Goal: Task Accomplishment & Management: Manage account settings

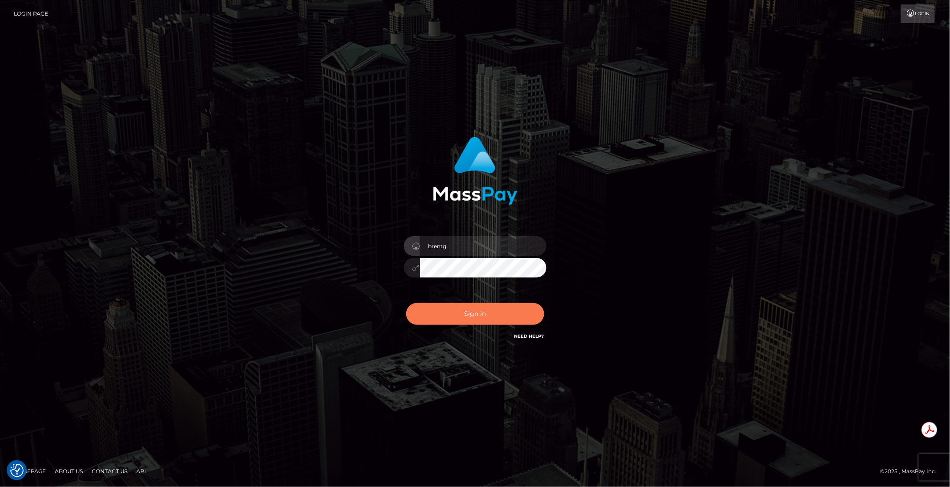
click at [468, 319] on button "Sign in" at bounding box center [475, 314] width 138 height 22
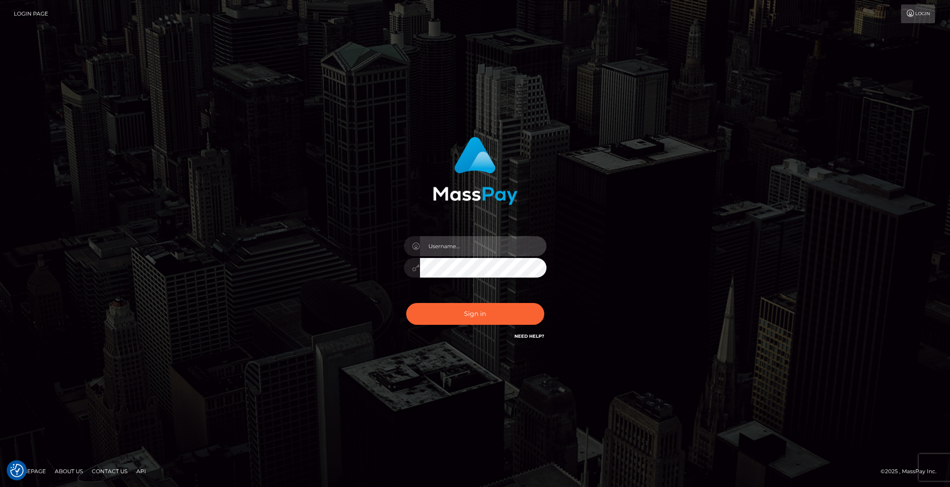
type input "brentg"
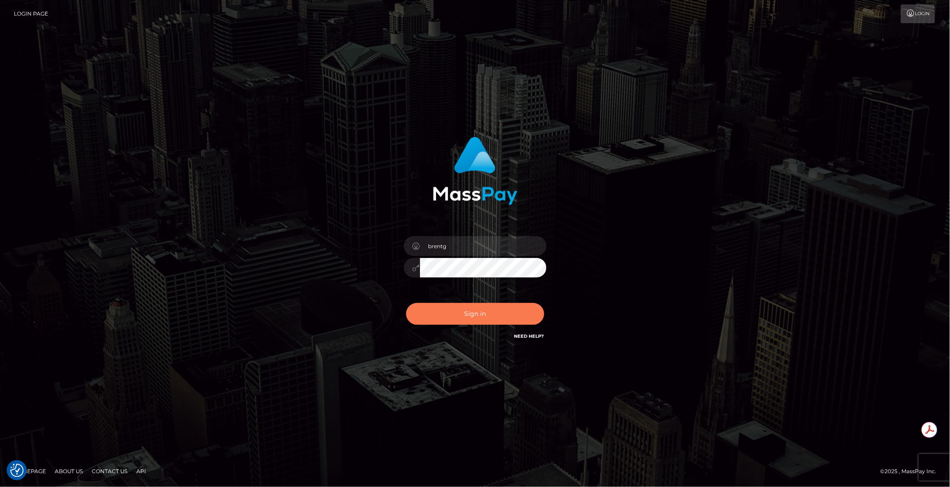
click at [461, 315] on button "Sign in" at bounding box center [475, 314] width 138 height 22
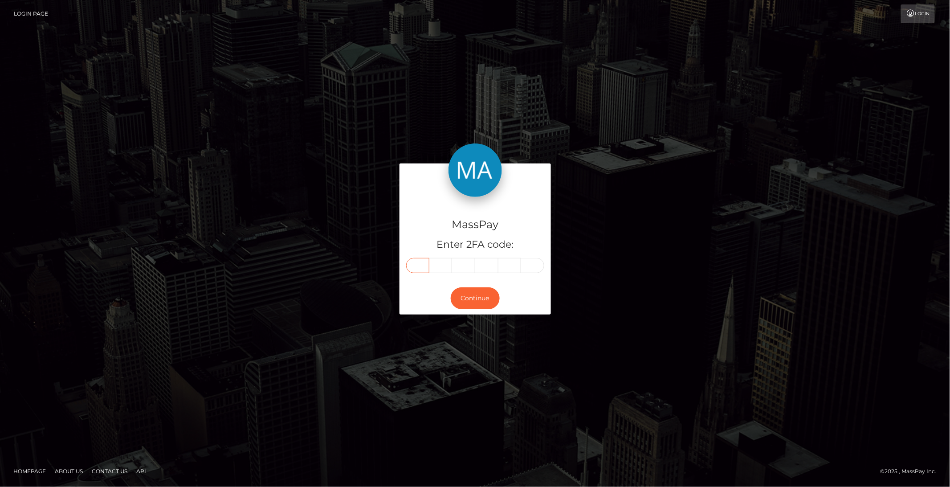
paste input "6"
type input "6"
type input "0"
type input "1"
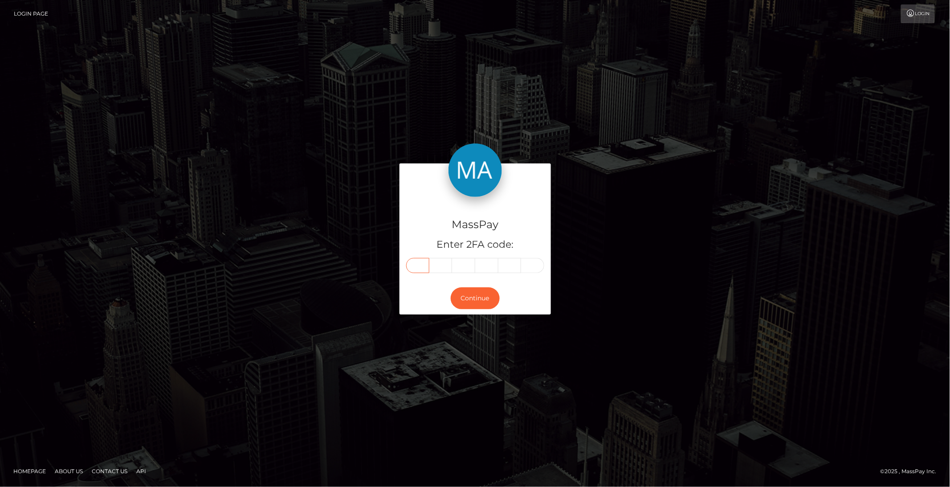
type input "0"
type input "1"
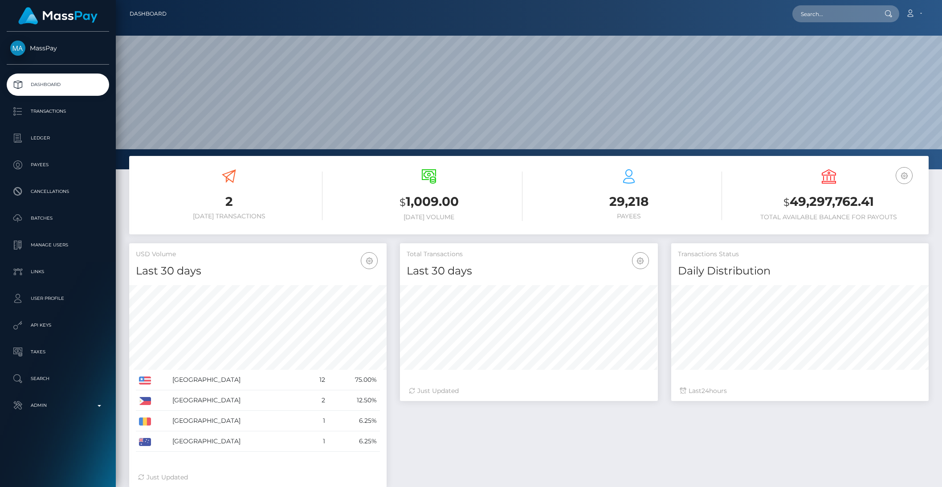
scroll to position [157, 257]
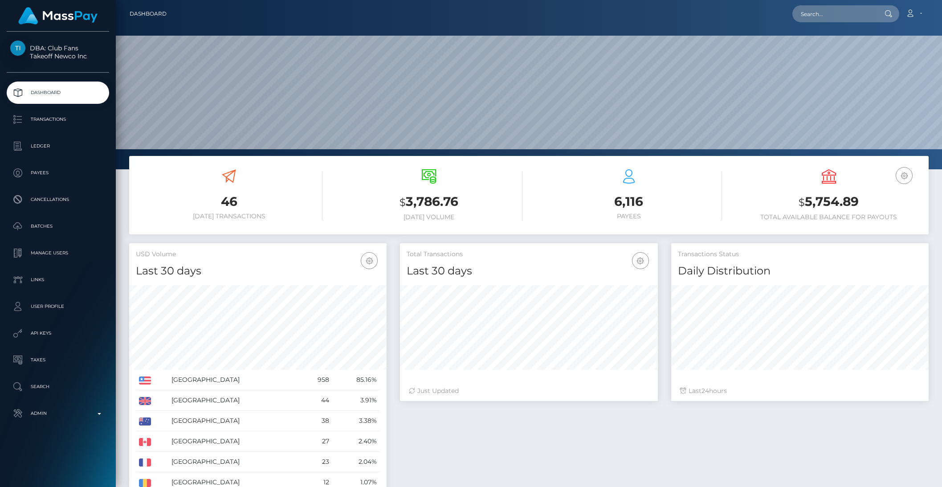
scroll to position [157, 257]
click at [38, 175] on p "Payees" at bounding box center [57, 172] width 95 height 13
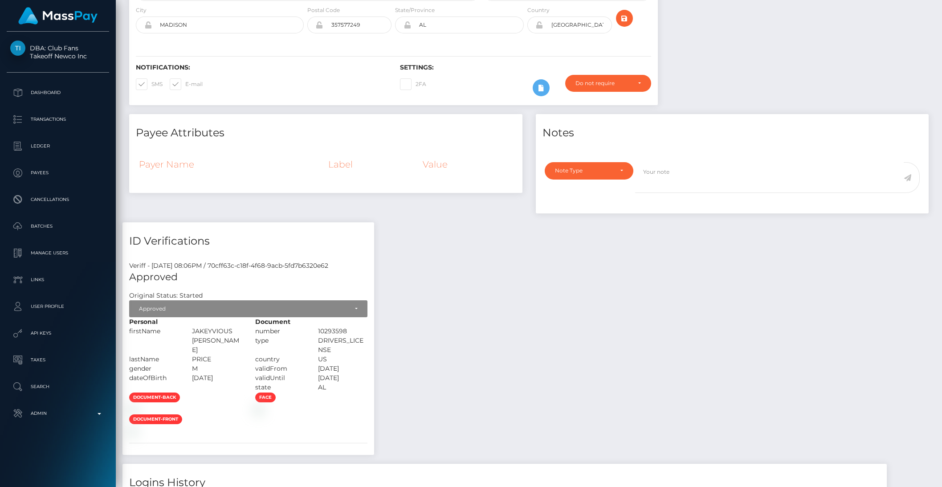
scroll to position [376, 0]
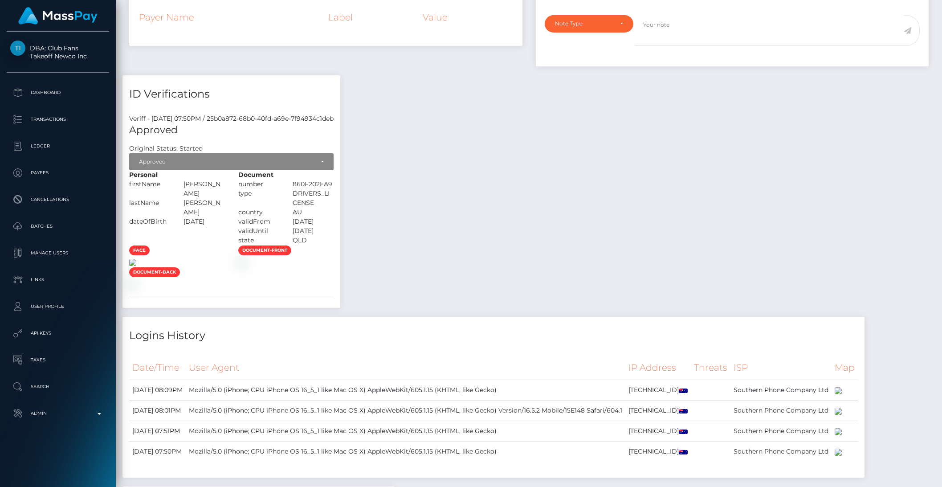
scroll to position [323, 0]
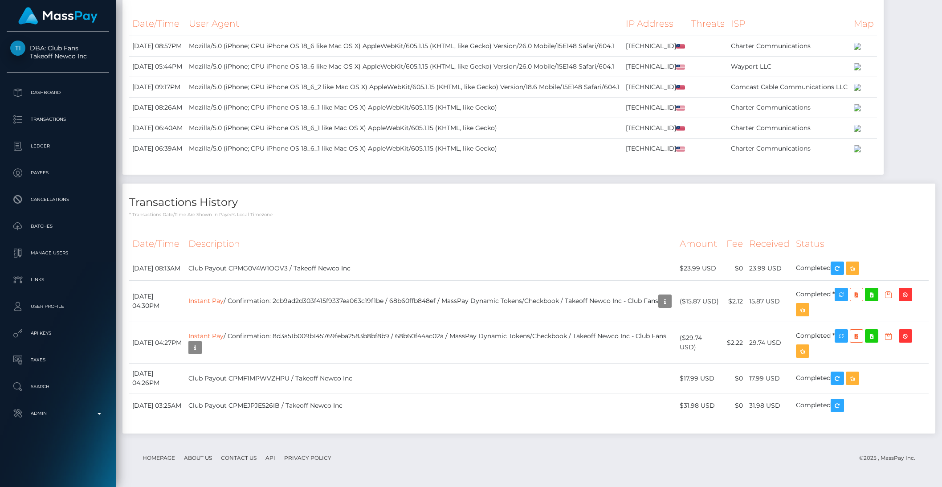
scroll to position [2508, 0]
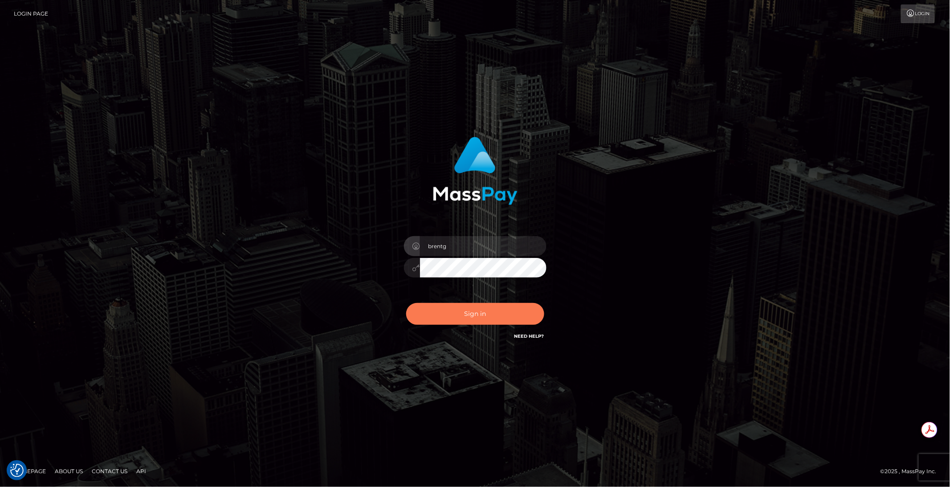
click at [499, 319] on button "Sign in" at bounding box center [475, 314] width 138 height 22
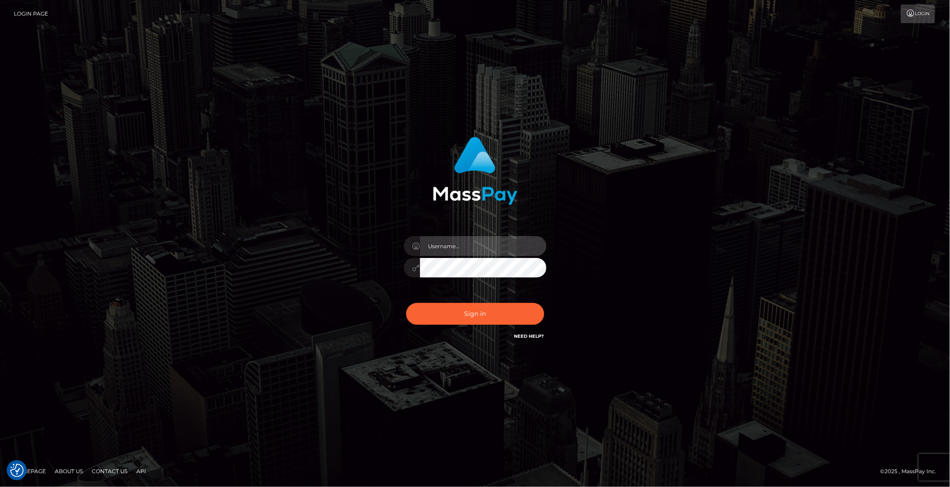
type input "brentg"
click at [243, 143] on div "brentg Sign in" at bounding box center [475, 243] width 508 height 227
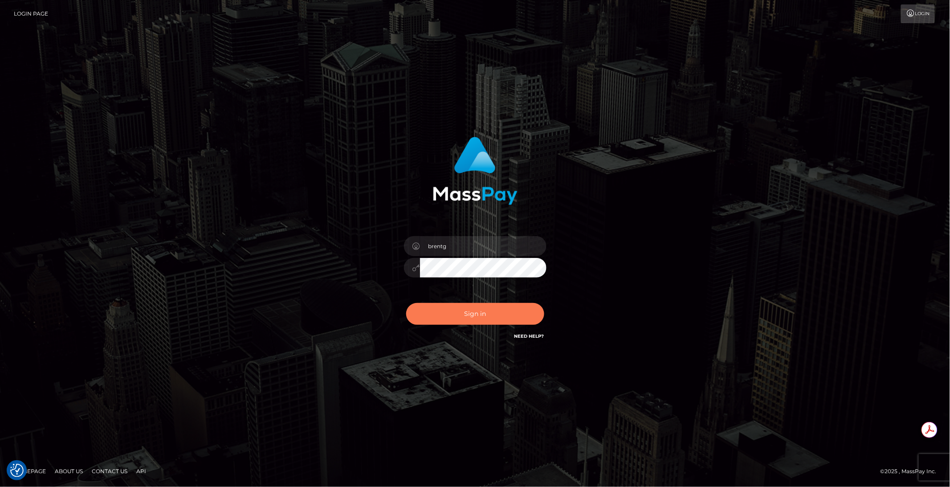
click at [445, 309] on button "Sign in" at bounding box center [475, 314] width 138 height 22
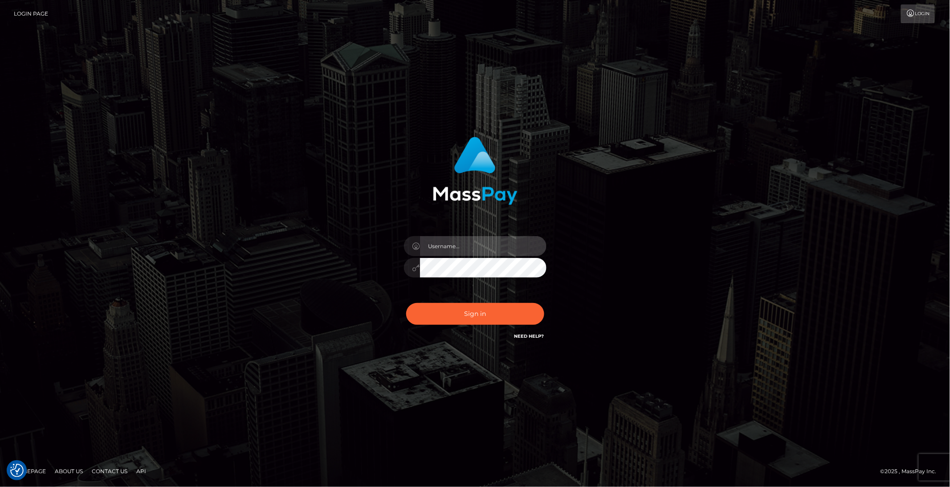
type input "brentg"
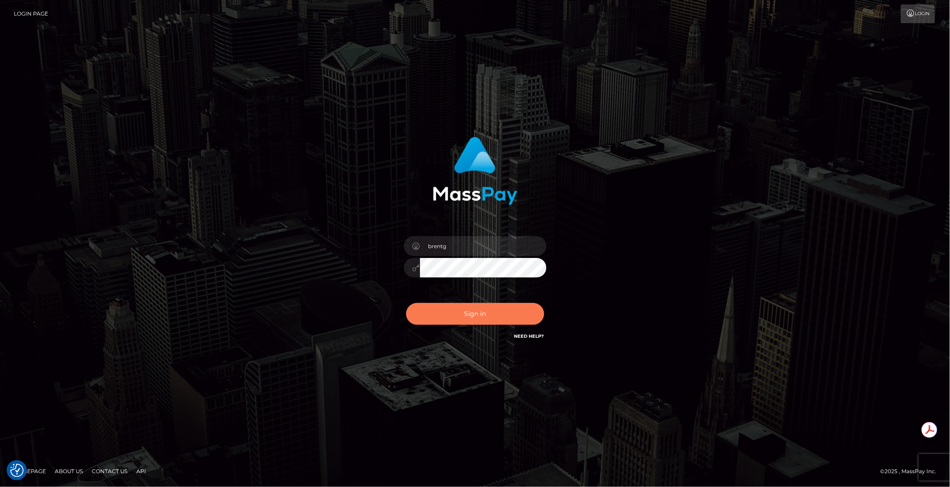
click at [477, 318] on button "Sign in" at bounding box center [475, 314] width 138 height 22
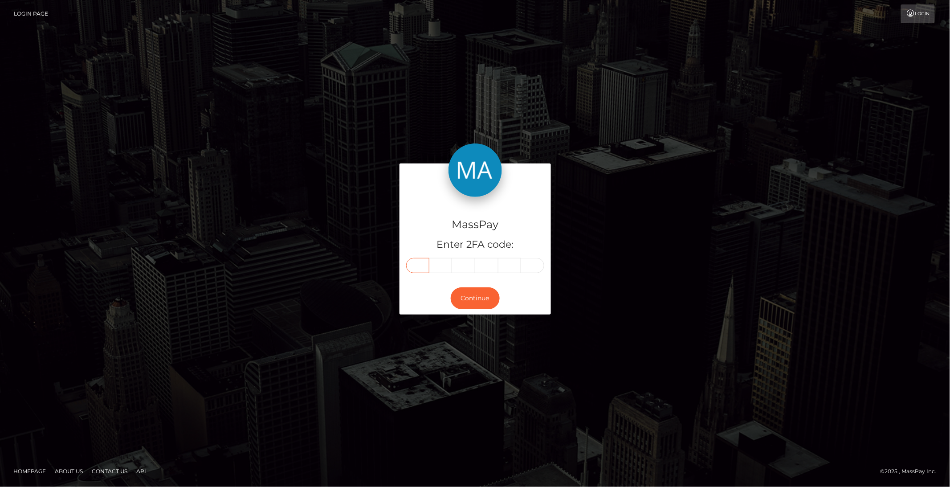
paste input "5"
type input "5"
type input "2"
type input "5"
type input "7"
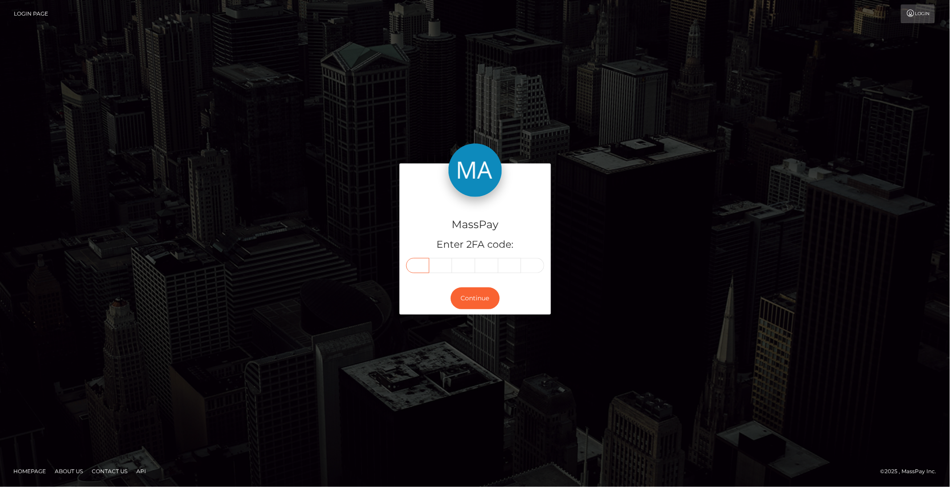
type input "3"
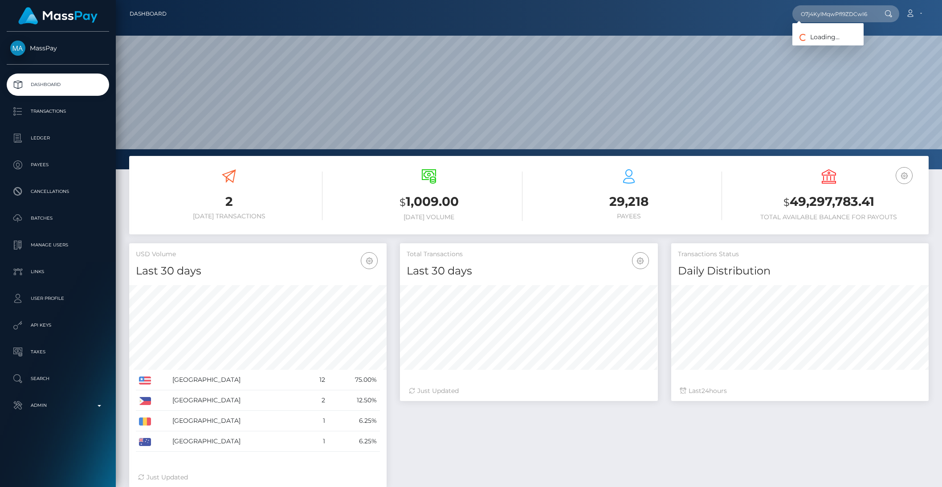
scroll to position [157, 257]
type input "O7j4KylMqwPfl9ZDCwI6Nanz88h2"
click at [821, 41] on link "DANIEL RICHARD BAKER" at bounding box center [850, 46] width 116 height 16
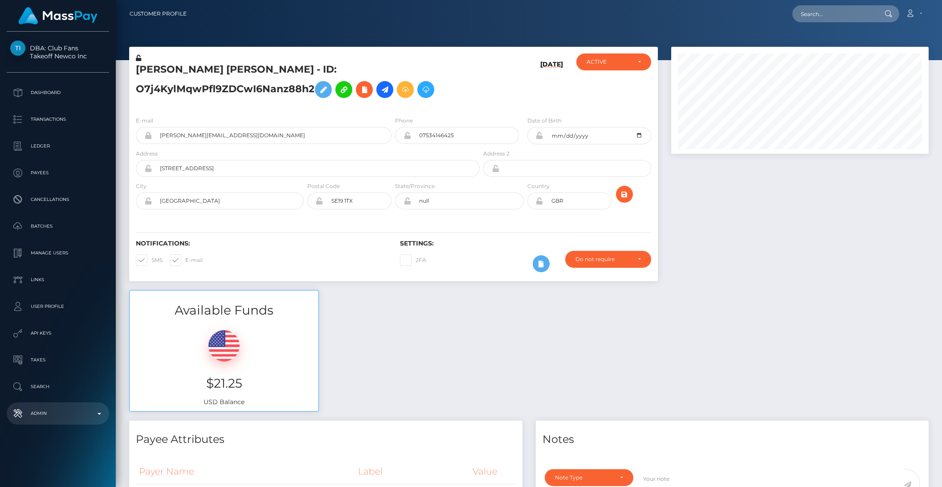
click at [60, 412] on p "Admin" at bounding box center [57, 413] width 95 height 13
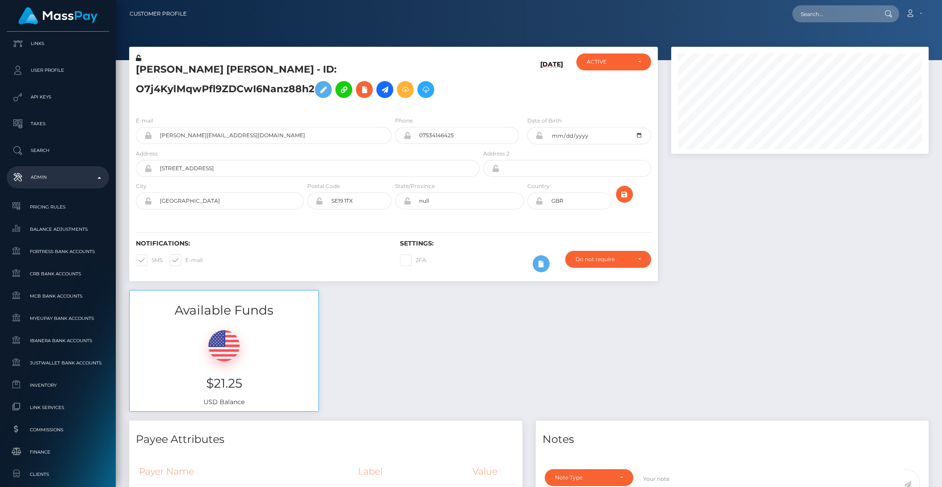
scroll to position [481, 0]
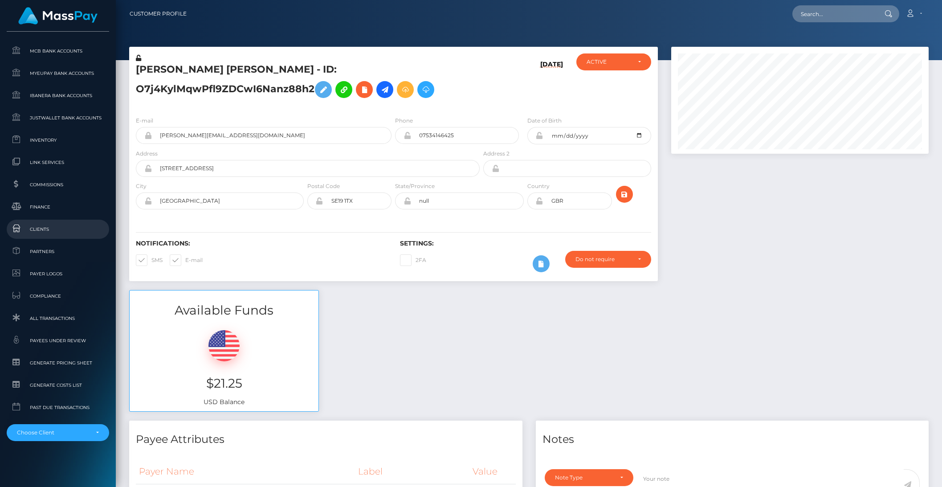
click at [41, 232] on span "Clients" at bounding box center [57, 229] width 95 height 10
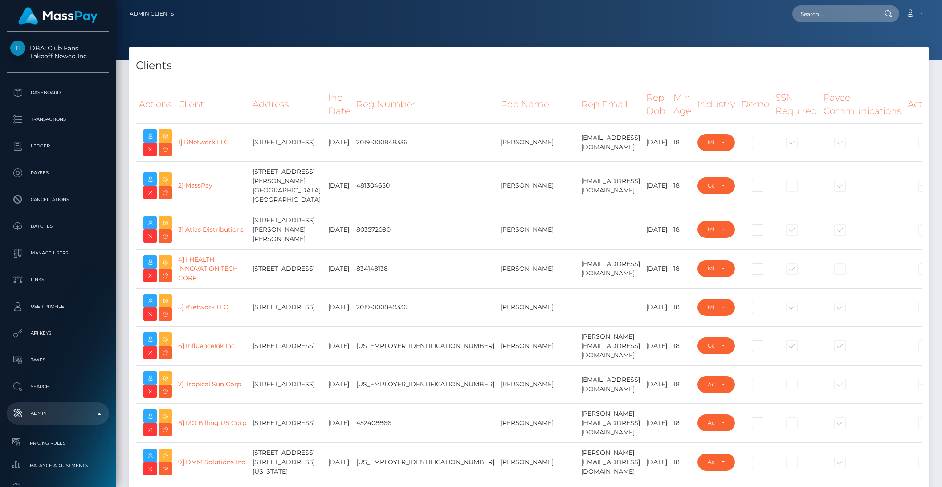
select select "223"
click at [578, 326] on td at bounding box center [610, 307] width 65 height 38
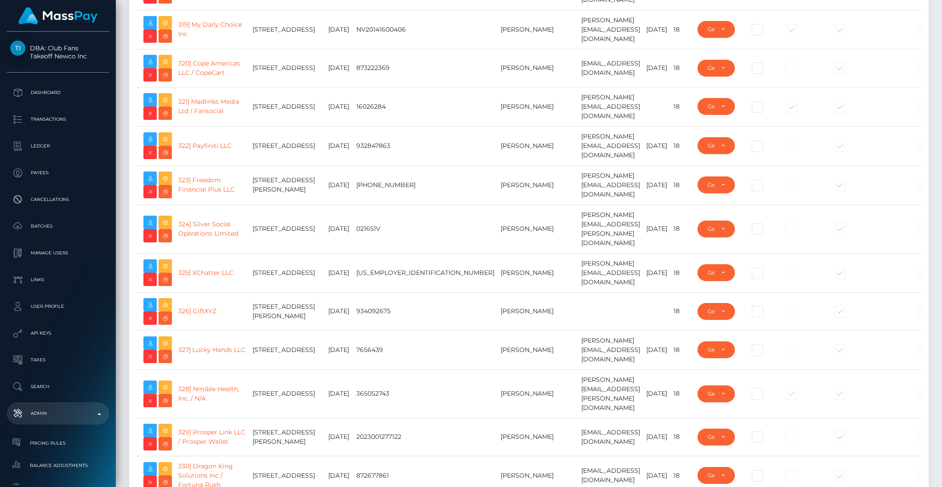
scroll to position [14642, 0]
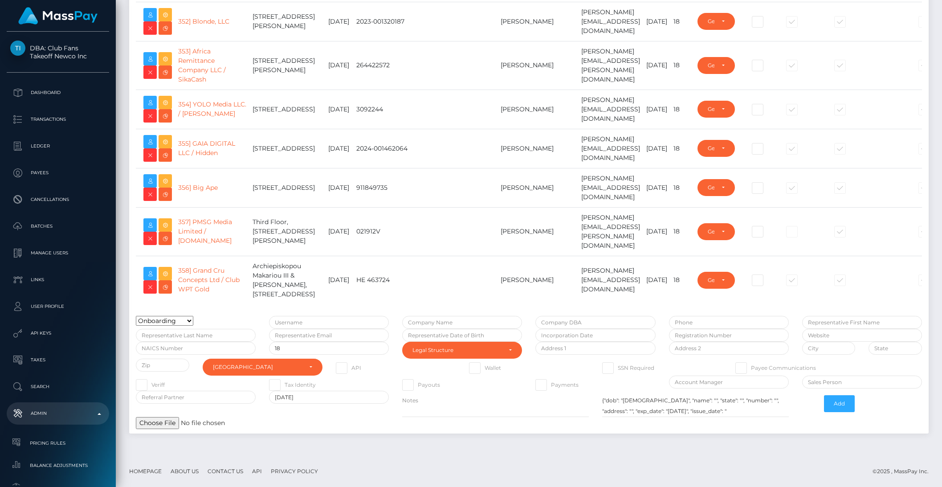
type input "brentg"
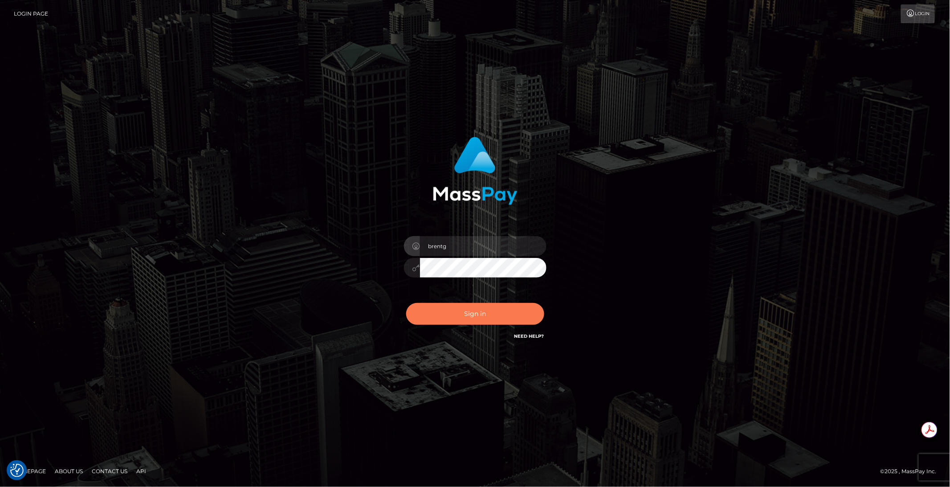
click at [477, 318] on button "Sign in" at bounding box center [475, 314] width 138 height 22
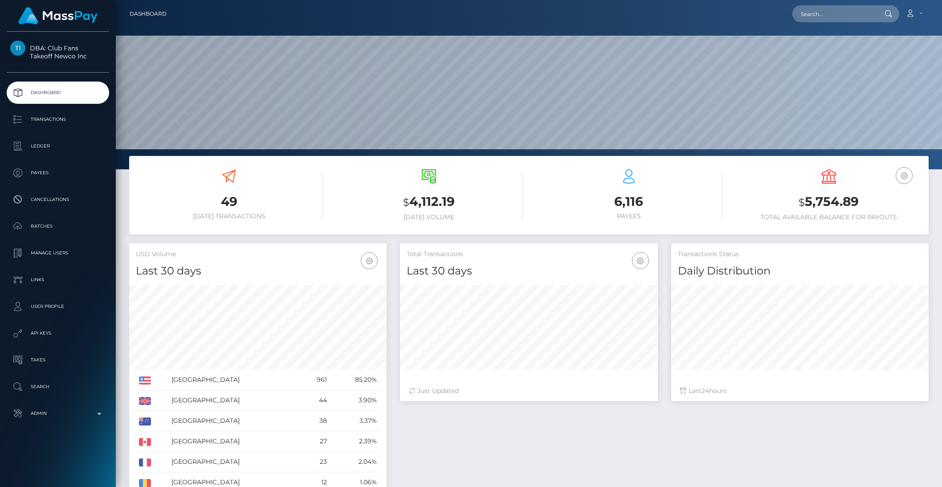
scroll to position [157, 257]
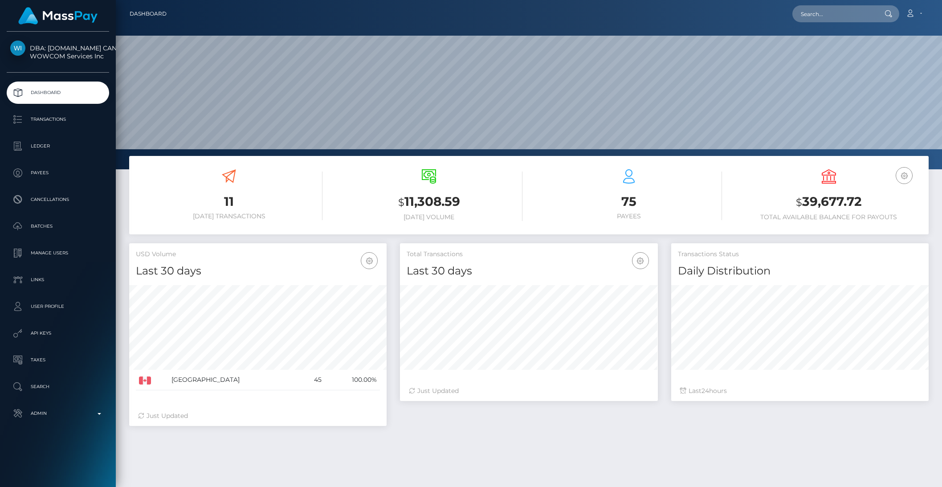
scroll to position [157, 257]
click at [69, 257] on p "Manage Users" at bounding box center [57, 252] width 95 height 13
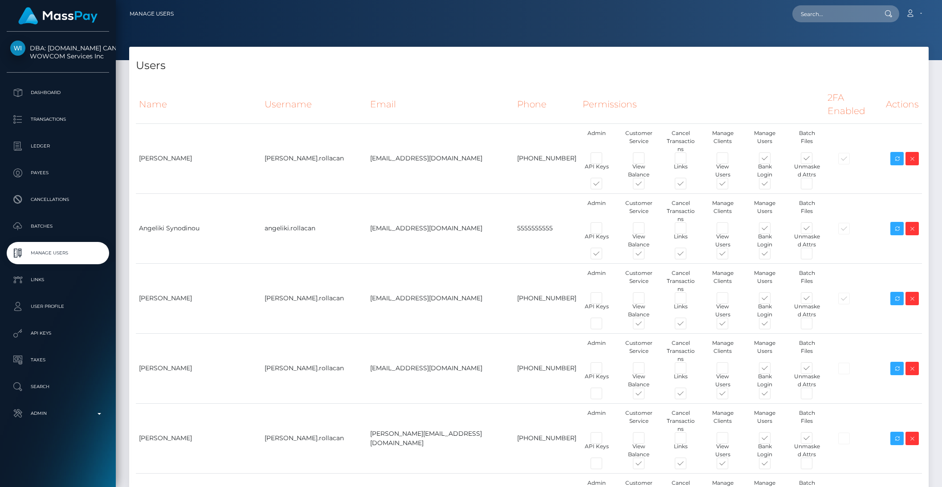
type input "brentg"
click at [604, 185] on span at bounding box center [604, 185] width 0 height 0
click at [604, 185] on input "checkbox" at bounding box center [607, 188] width 6 height 6
checkbox input "false"
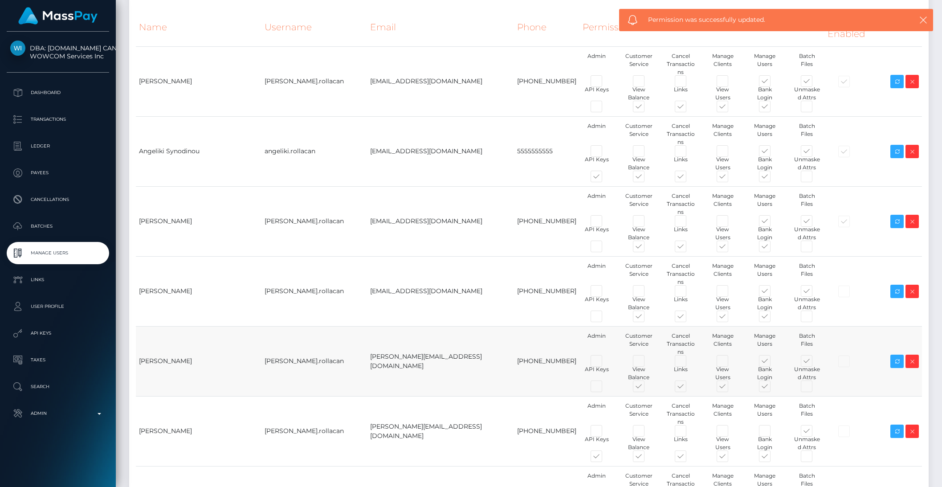
scroll to position [122, 0]
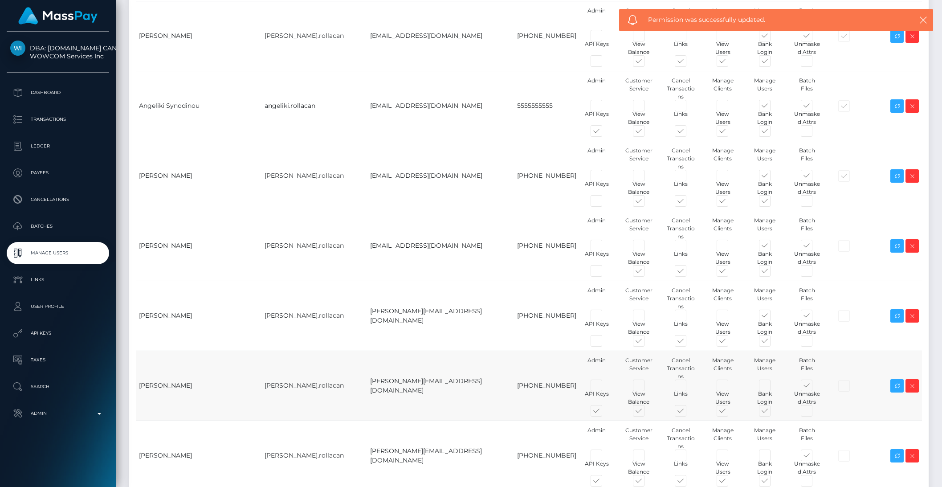
click at [604, 412] on span at bounding box center [604, 412] width 0 height 0
click at [604, 412] on input "checkbox" at bounding box center [607, 415] width 6 height 6
checkbox input "false"
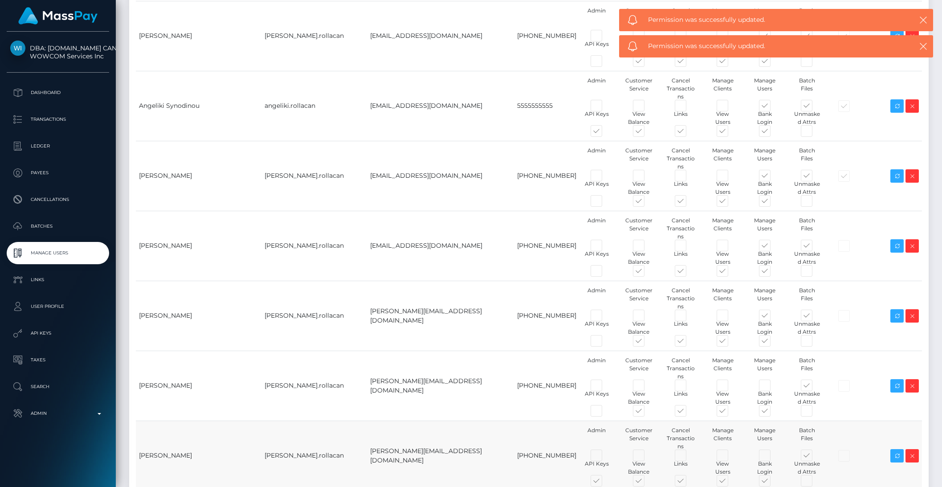
click at [604, 482] on span at bounding box center [604, 482] width 0 height 0
click at [604, 482] on input "checkbox" at bounding box center [607, 485] width 6 height 6
checkbox input "false"
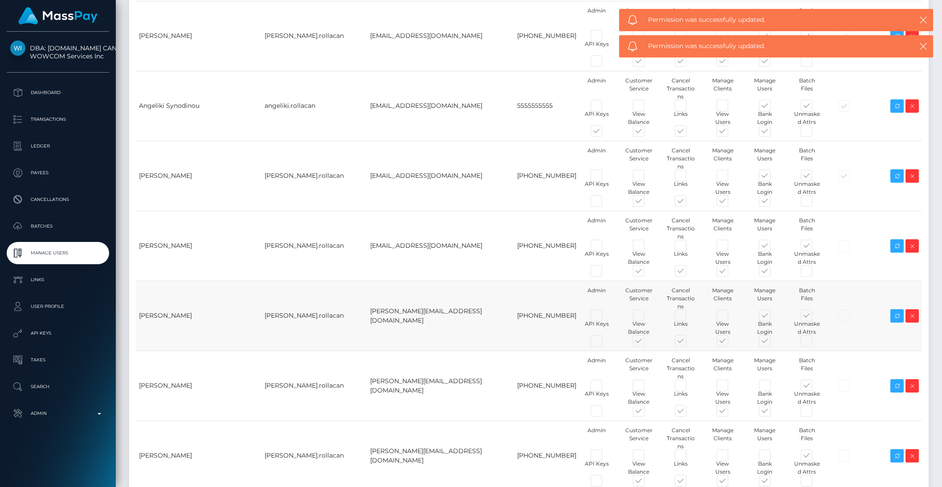
checkbox input "false"
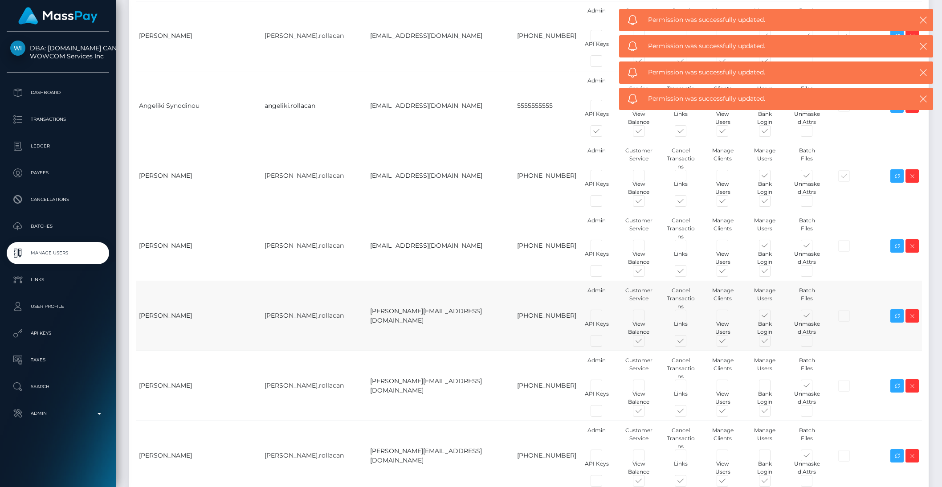
scroll to position [524, 0]
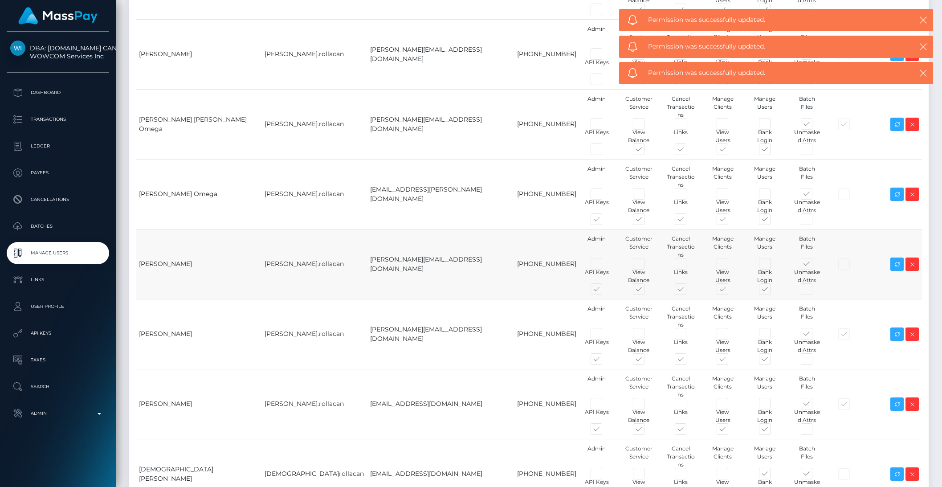
click at [604, 291] on span at bounding box center [604, 291] width 0 height 0
click at [604, 291] on input "checkbox" at bounding box center [607, 294] width 6 height 6
checkbox input "false"
click at [604, 221] on span at bounding box center [604, 221] width 0 height 0
click at [604, 221] on input "checkbox" at bounding box center [607, 224] width 6 height 6
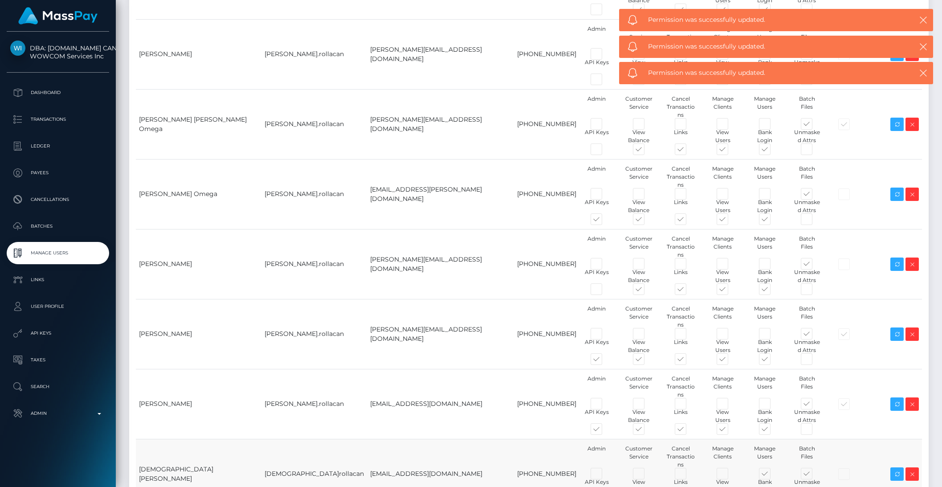
checkbox input "false"
click at [604, 361] on span at bounding box center [604, 361] width 0 height 0
click at [604, 361] on input "checkbox" at bounding box center [607, 364] width 6 height 6
checkbox input "false"
click at [604, 431] on span at bounding box center [604, 431] width 0 height 0
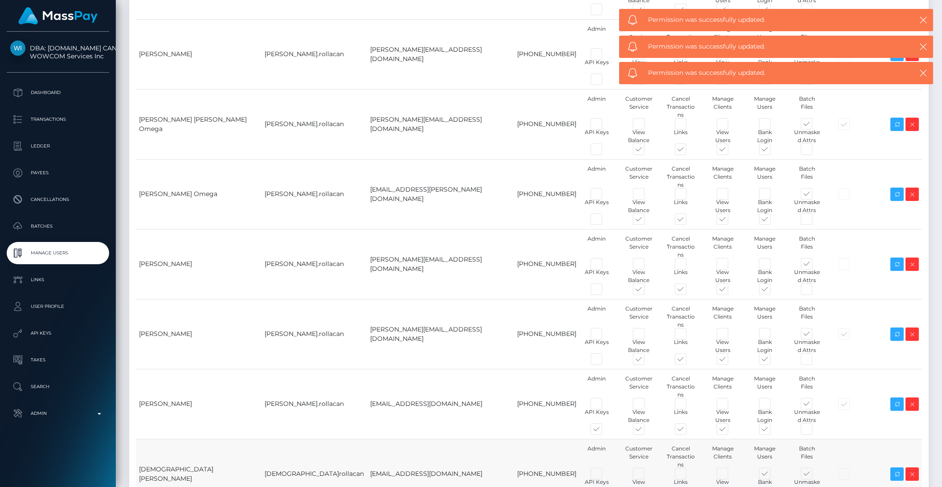
click at [604, 431] on input "checkbox" at bounding box center [607, 434] width 6 height 6
checkbox input "false"
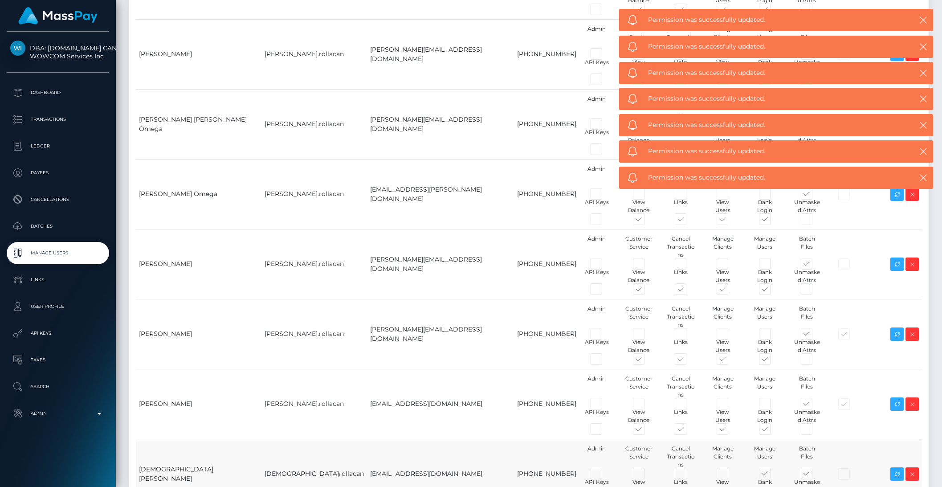
checkbox input "false"
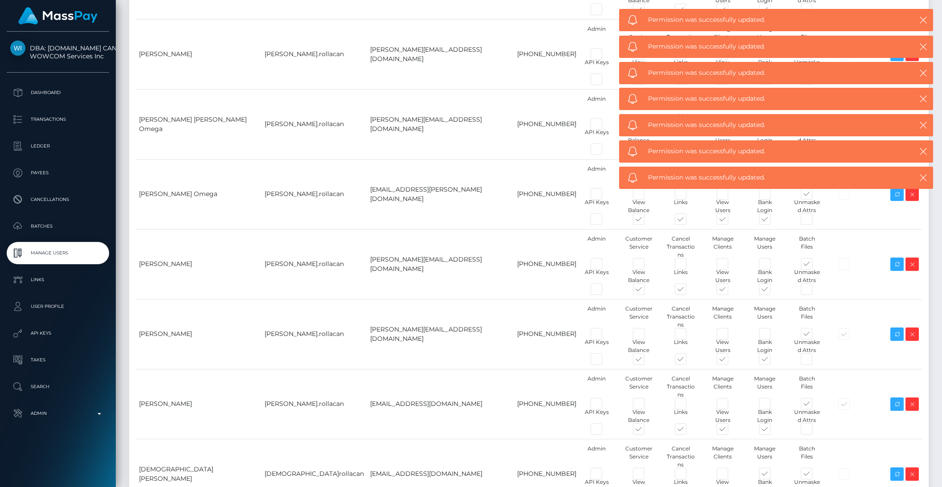
checkbox input "false"
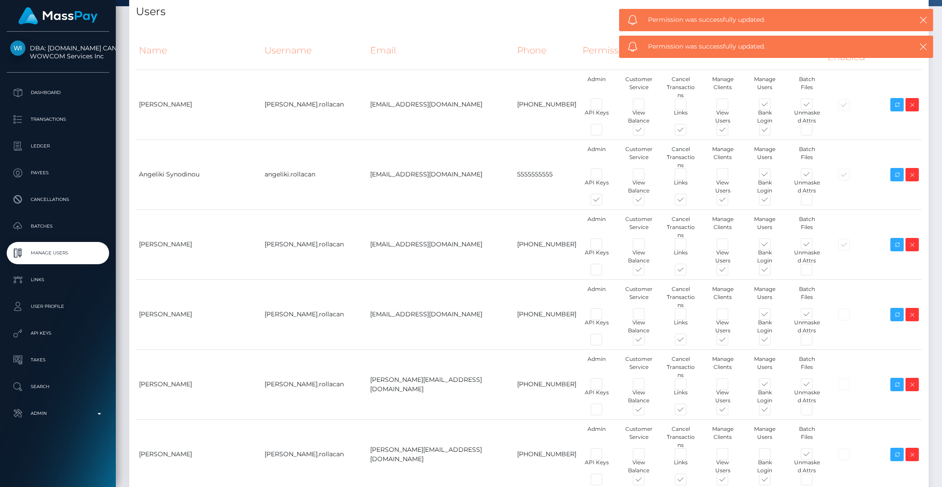
scroll to position [0, 0]
